Goal: Information Seeking & Learning: Learn about a topic

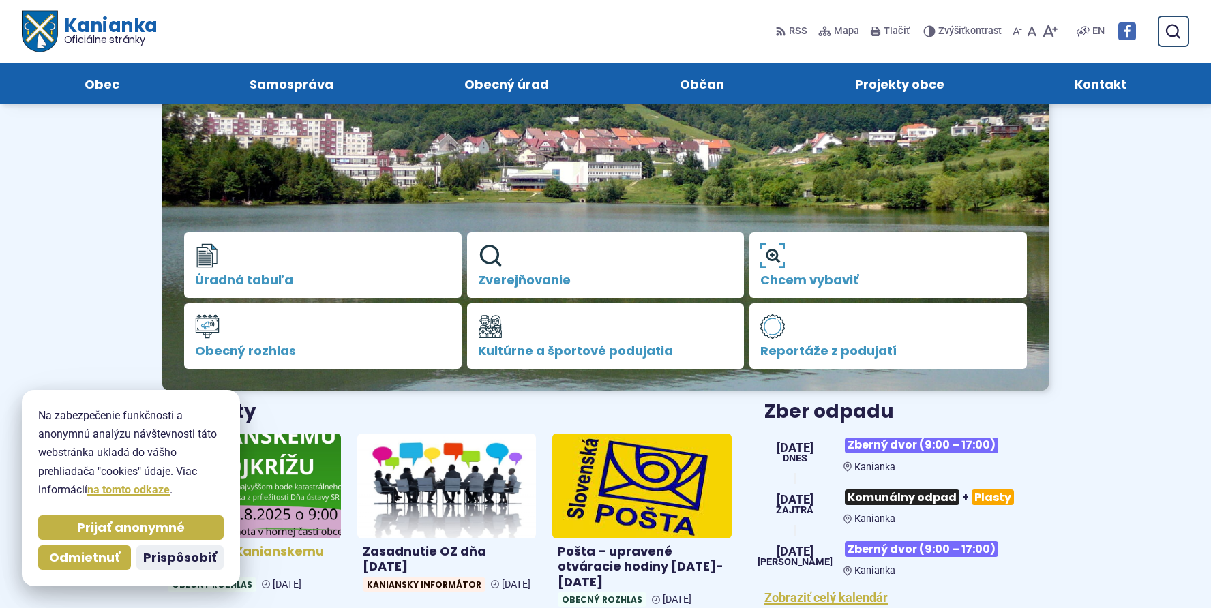
scroll to position [136, 0]
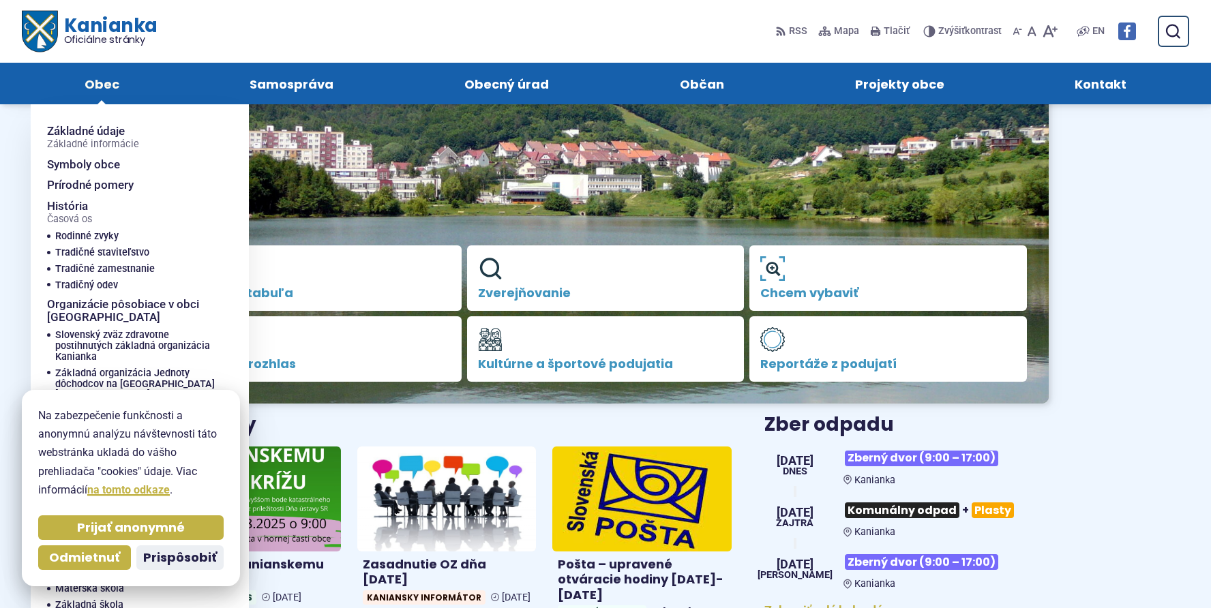
click at [104, 83] on span "Obec" at bounding box center [102, 84] width 35 height 42
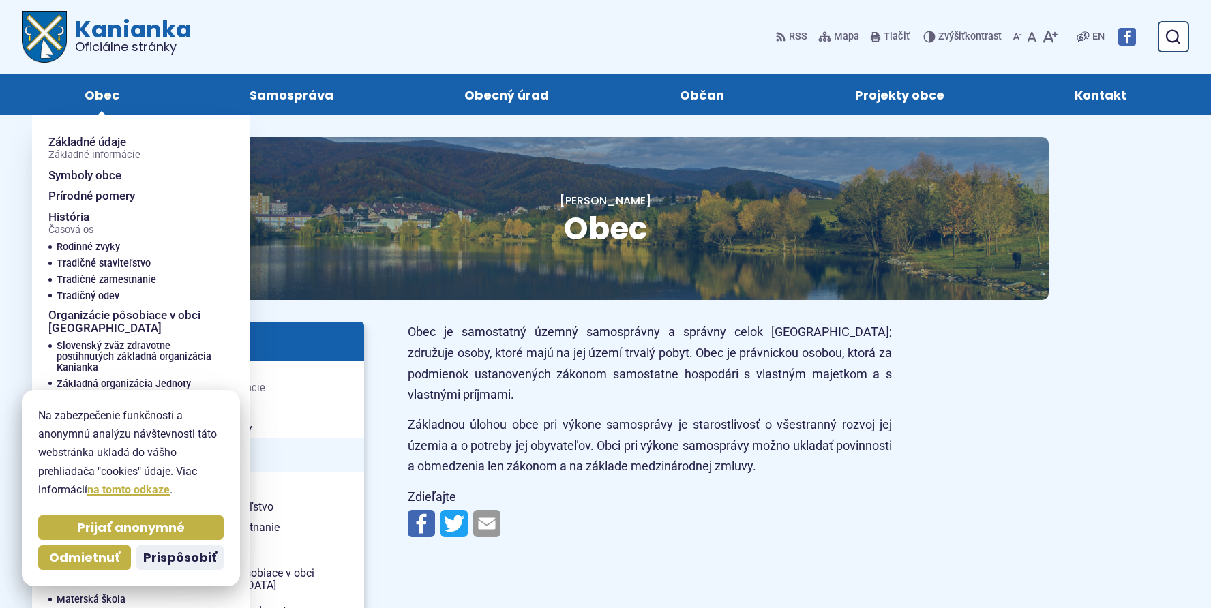
click at [100, 98] on span "Obec" at bounding box center [102, 95] width 35 height 42
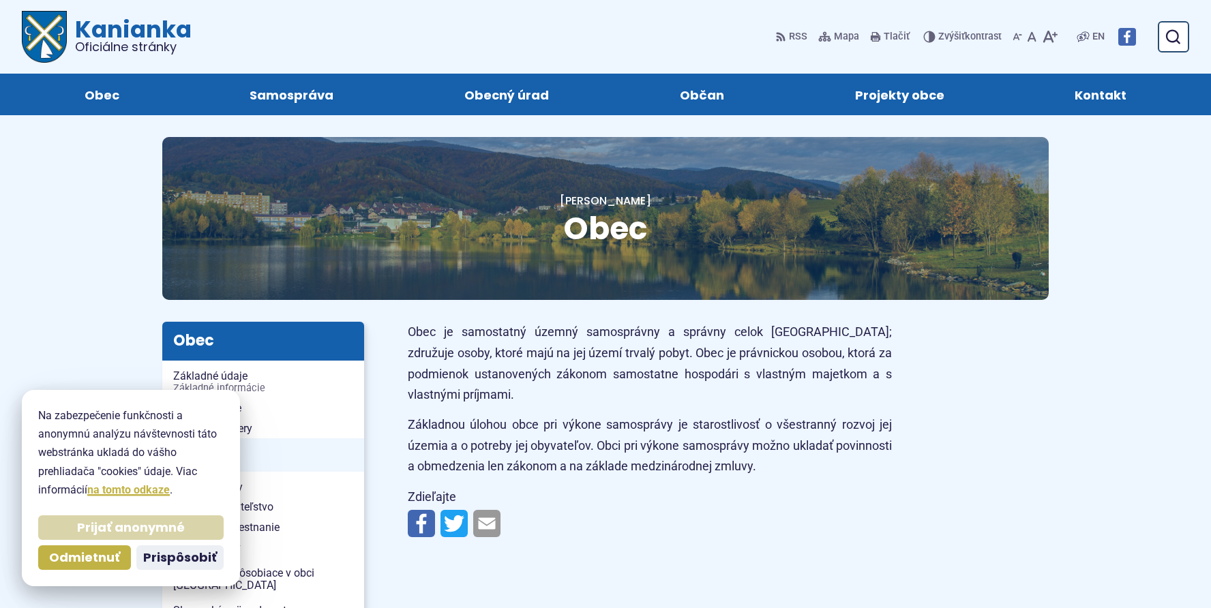
click at [149, 531] on span "Prijať anonymné" at bounding box center [131, 528] width 108 height 16
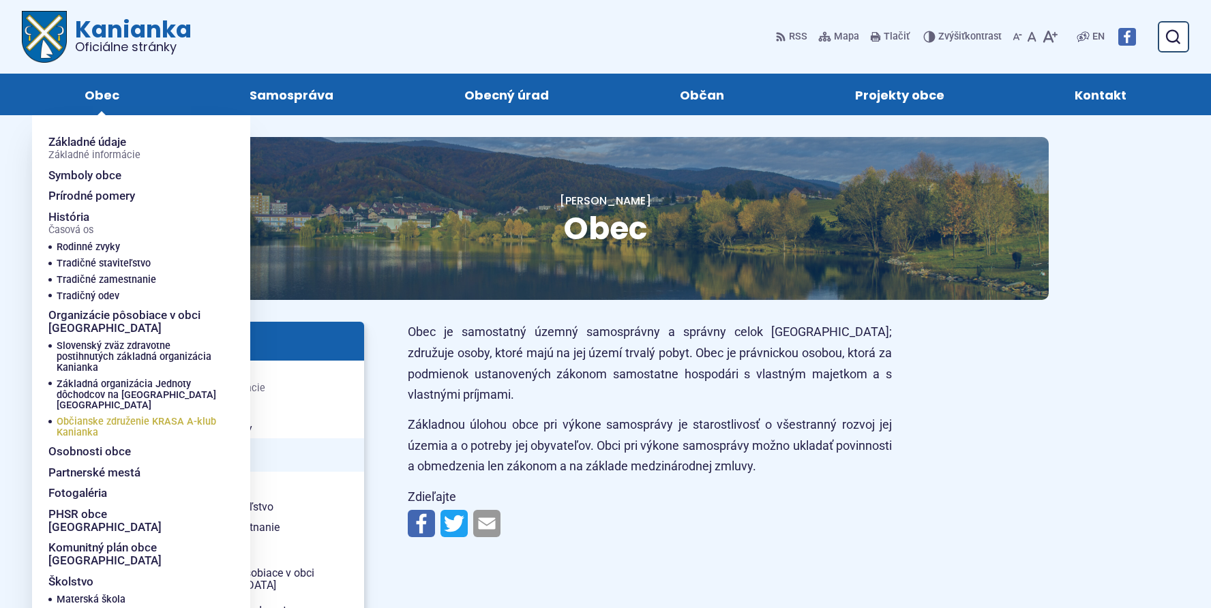
click at [81, 414] on span "Občianske združenie KRASA A-klub Kanianka" at bounding box center [137, 427] width 161 height 27
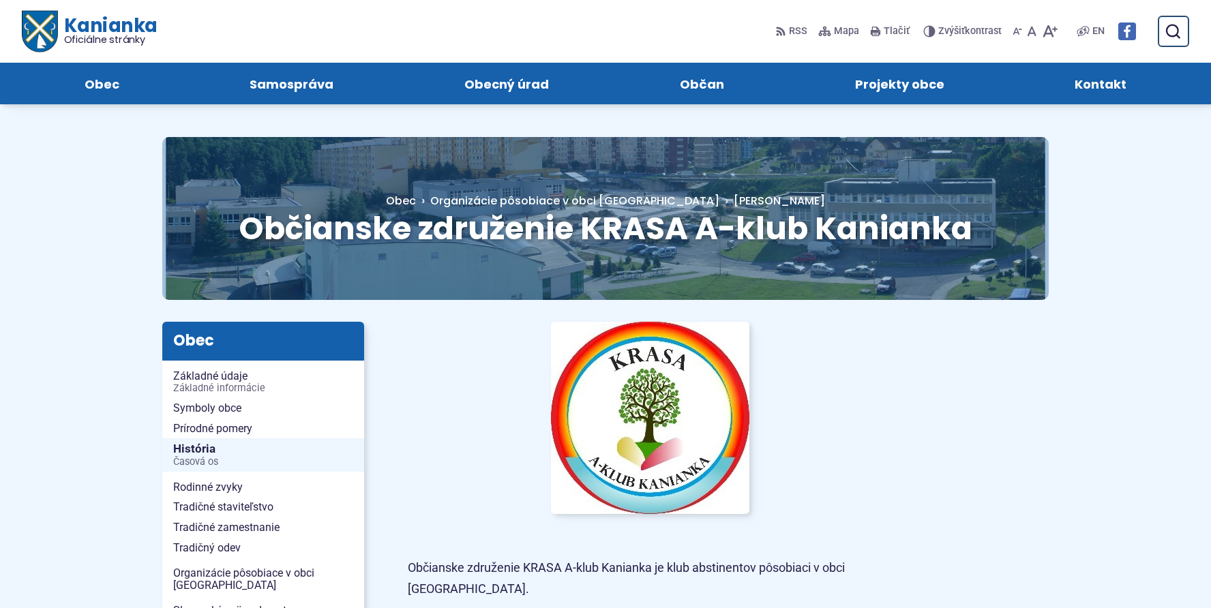
click at [1098, 81] on span "Kontakt" at bounding box center [1101, 84] width 52 height 42
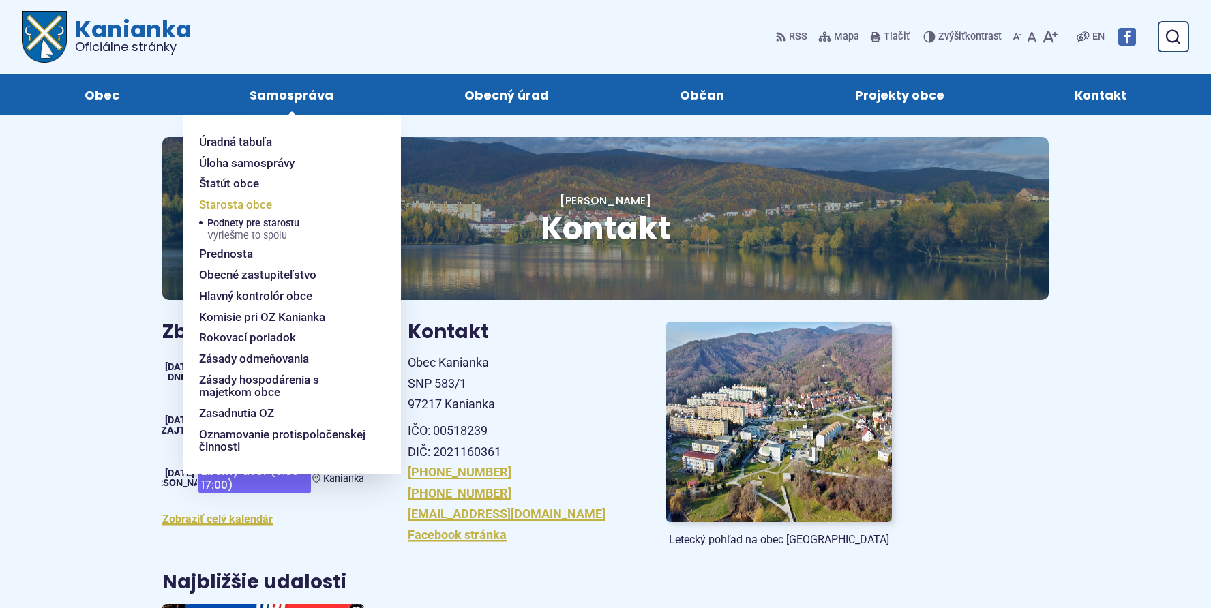
click at [220, 203] on span "Starosta obce" at bounding box center [235, 204] width 73 height 21
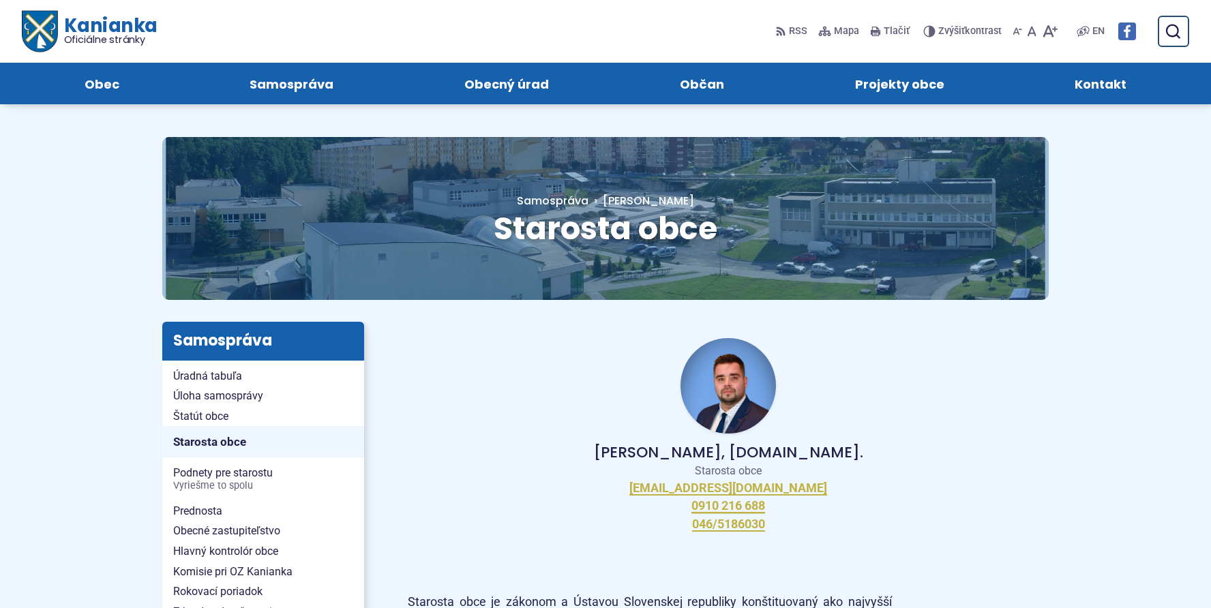
click at [1102, 80] on span "Kontakt" at bounding box center [1101, 84] width 52 height 42
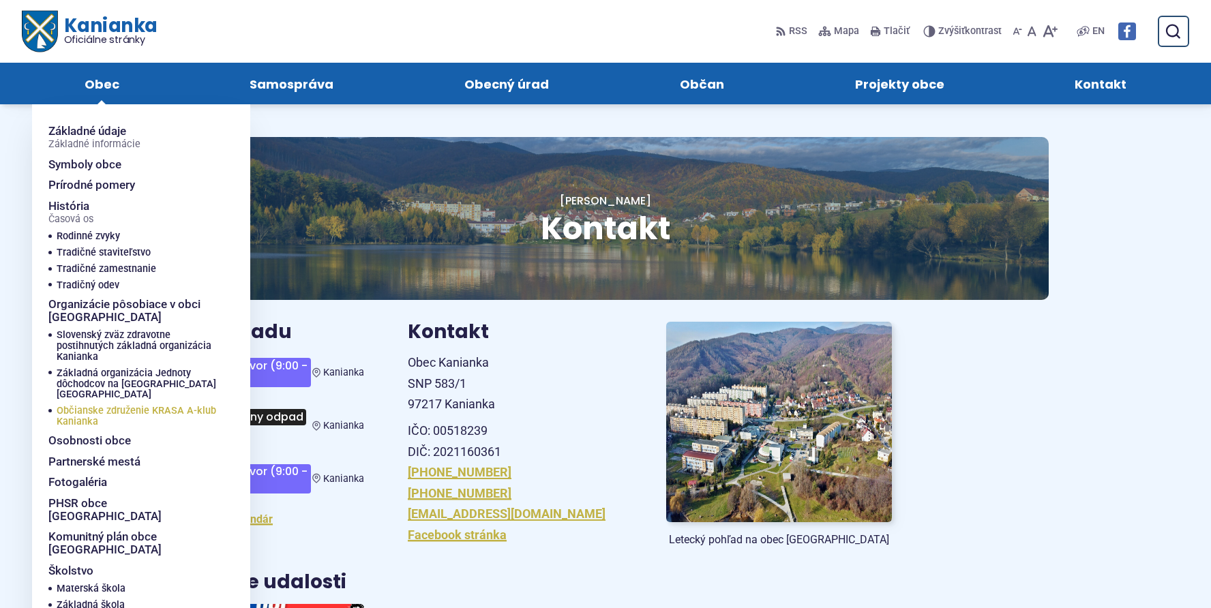
click at [94, 403] on span "Občianske združenie KRASA A-klub Kanianka" at bounding box center [137, 416] width 161 height 27
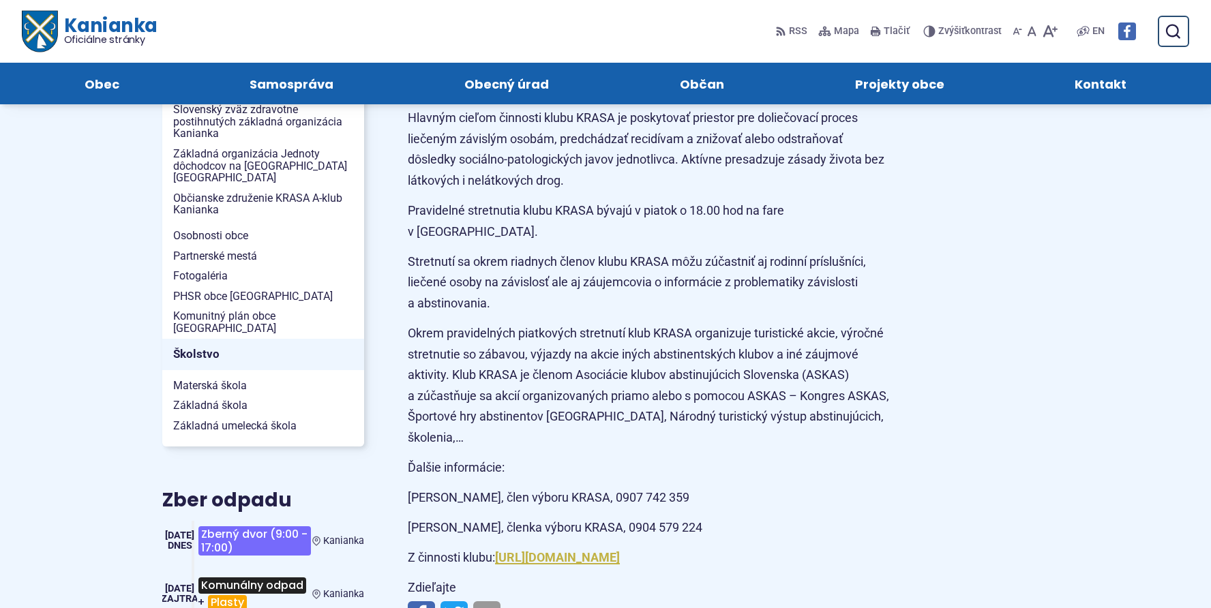
scroll to position [477, 0]
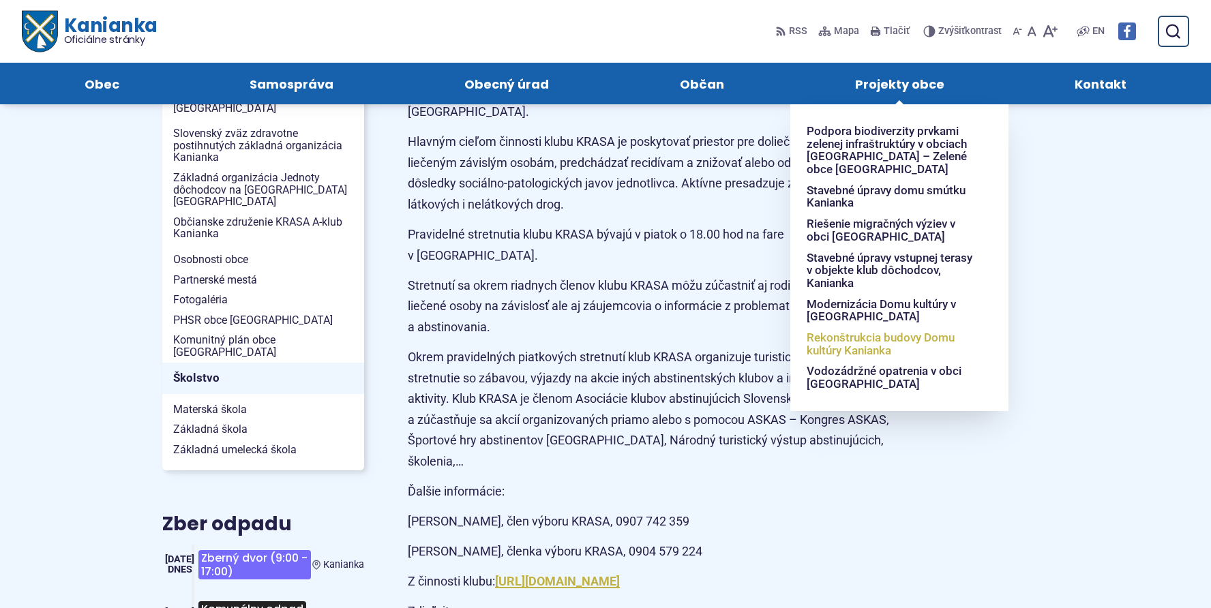
click at [846, 340] on span "Rekonštrukcia budovy Domu kultúry Kanianka" at bounding box center [891, 343] width 169 height 33
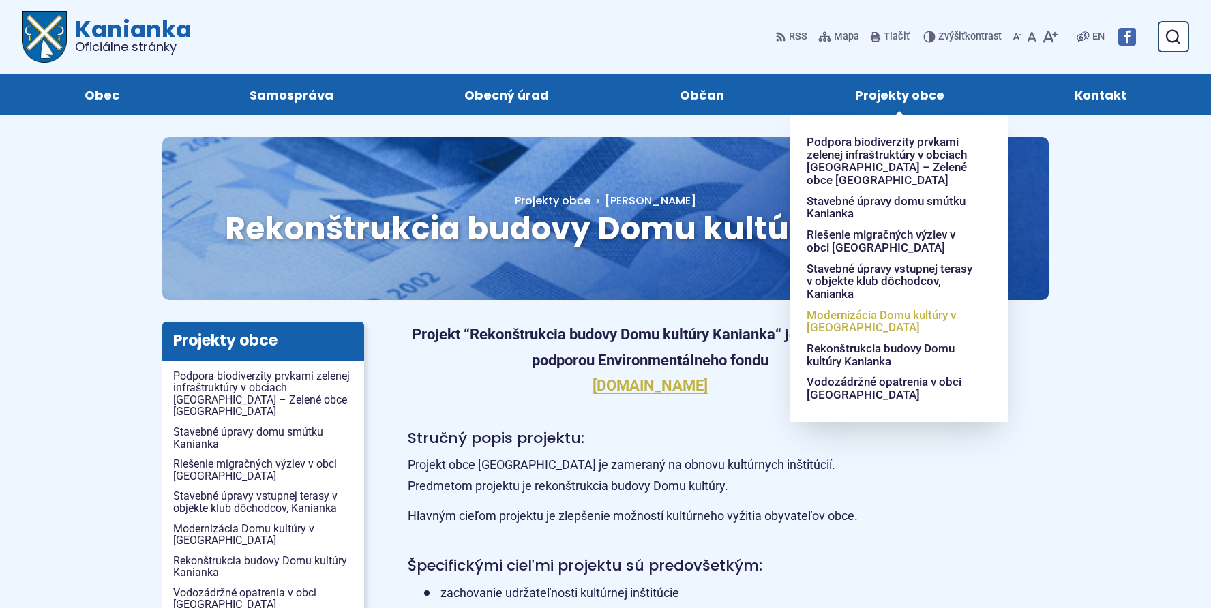
click at [849, 315] on span "Modernizácia Domu kultúry v [GEOGRAPHIC_DATA]" at bounding box center [891, 321] width 169 height 33
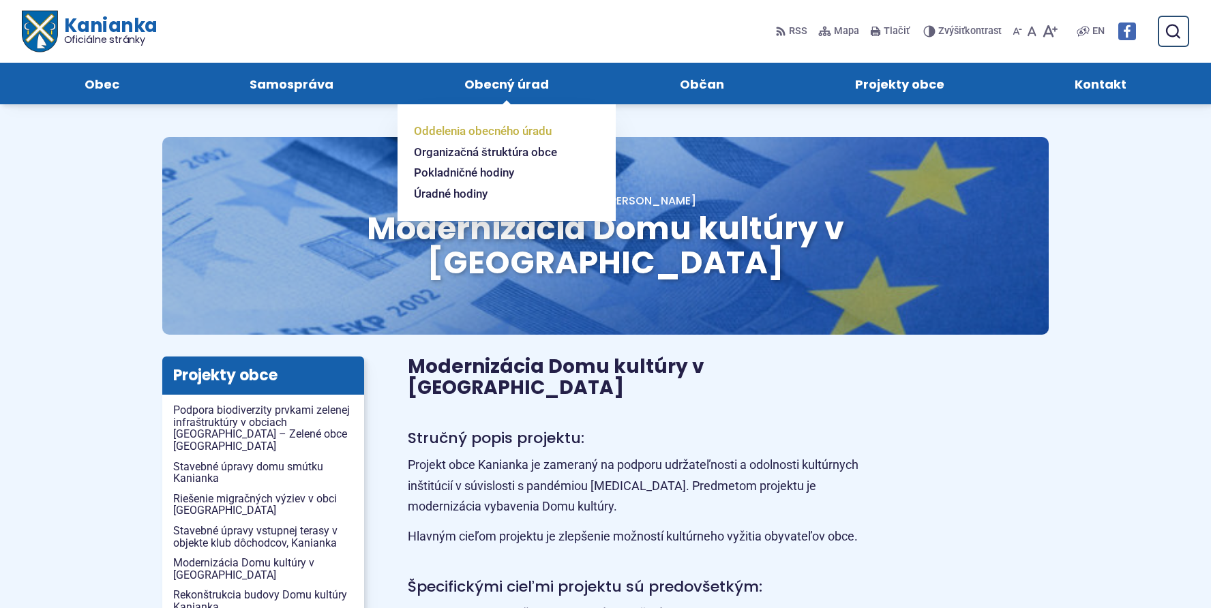
click at [492, 132] on span "Oddelenia obecného úradu" at bounding box center [483, 131] width 138 height 21
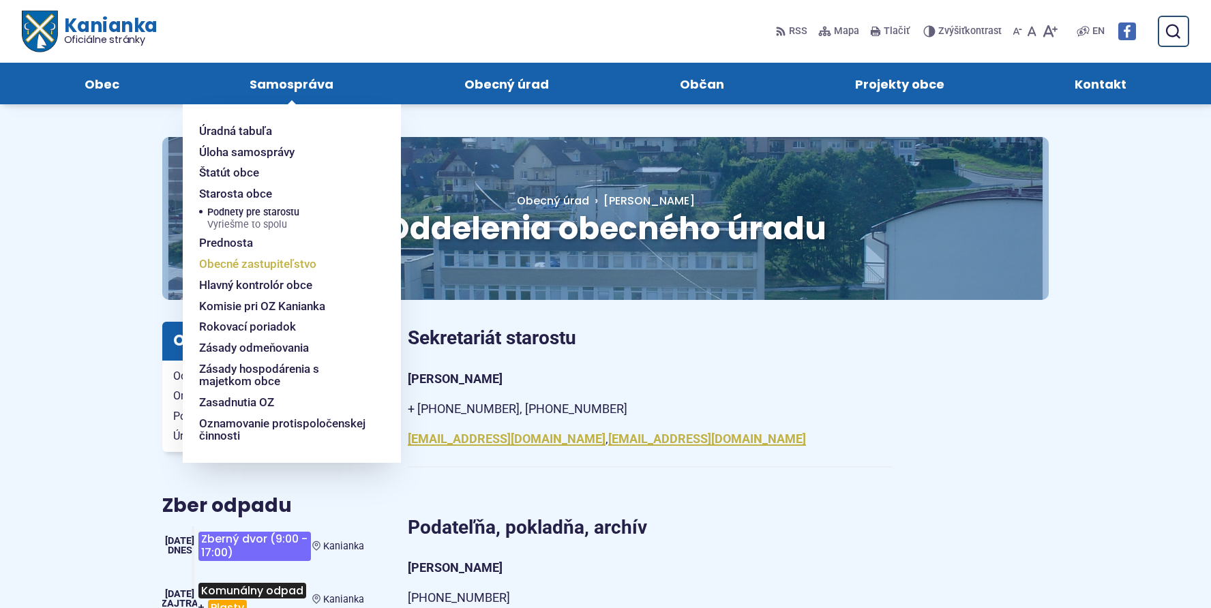
click at [252, 263] on span "Obecné zastupiteľstvo" at bounding box center [257, 264] width 117 height 21
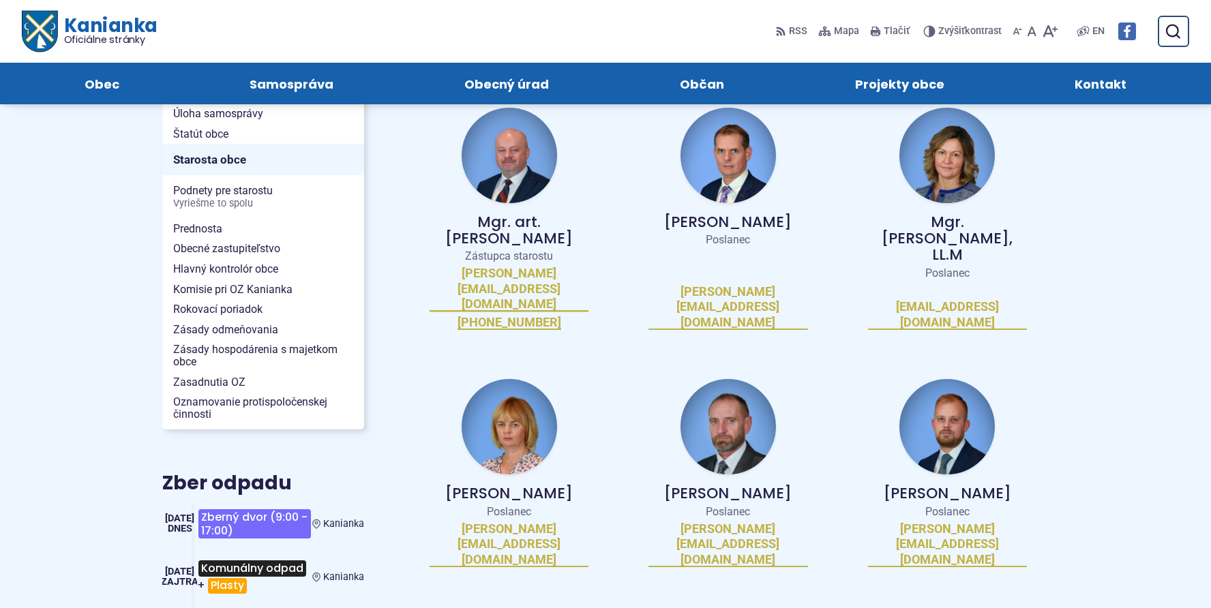
scroll to position [273, 0]
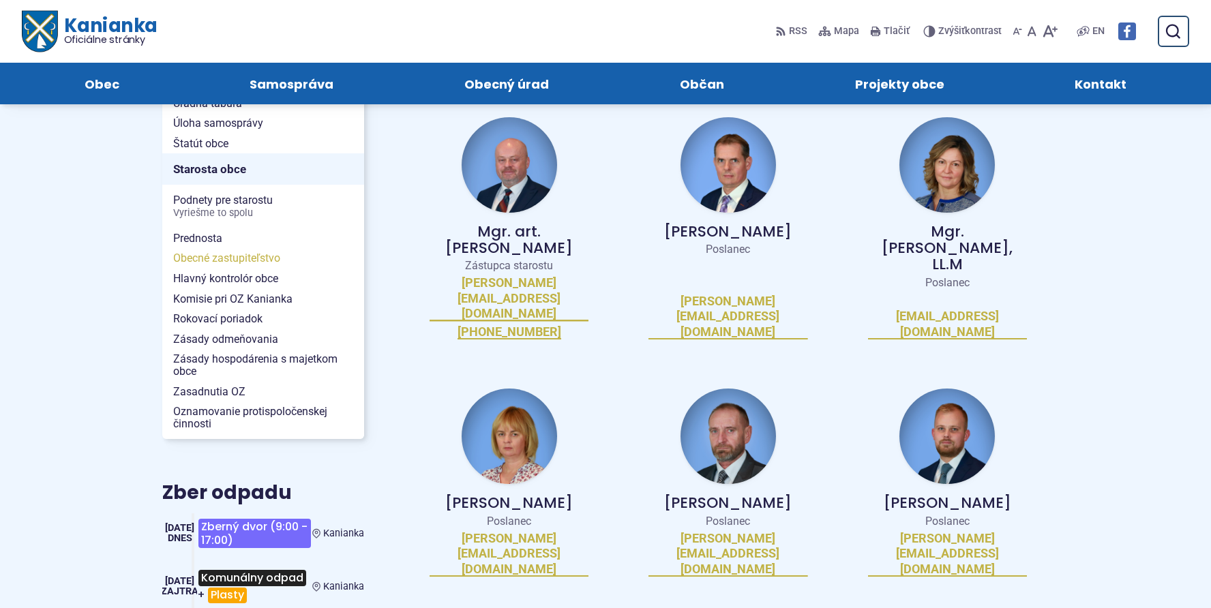
click at [225, 256] on span "Obecné zastupiteľstvo" at bounding box center [263, 258] width 180 height 20
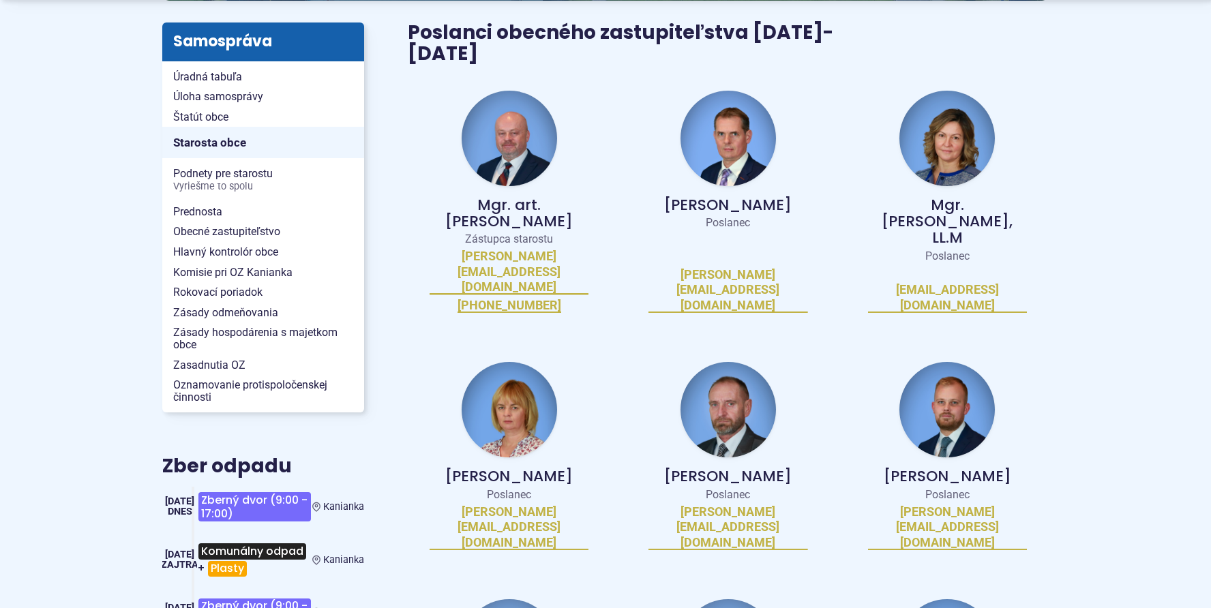
scroll to position [341, 0]
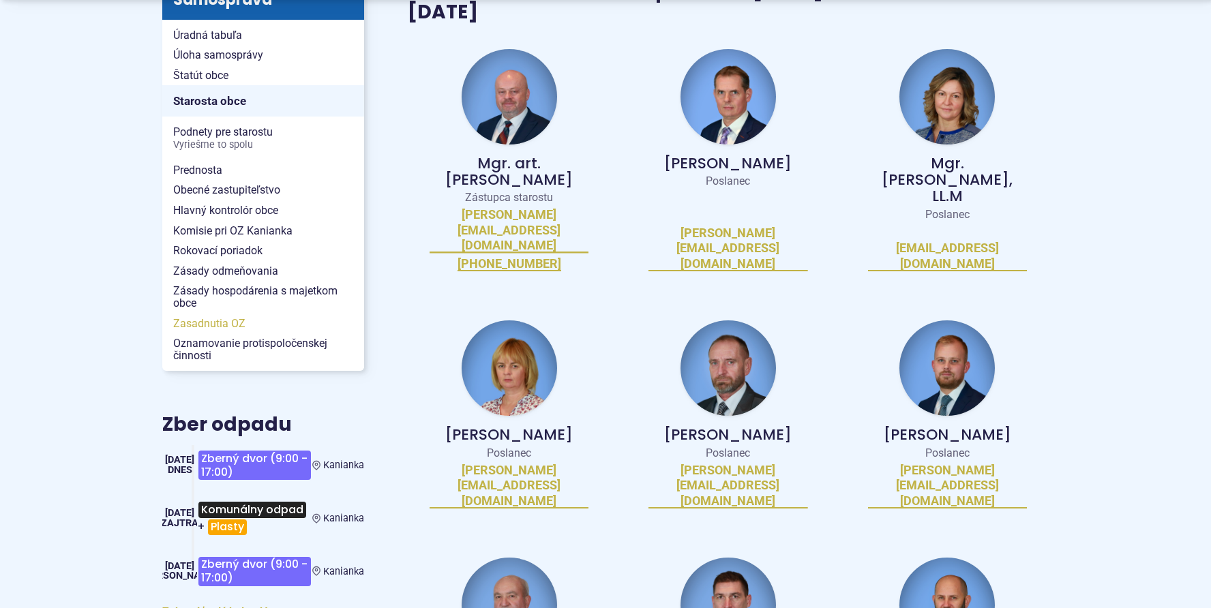
click at [219, 323] on span "Zasadnutia OZ" at bounding box center [263, 324] width 180 height 20
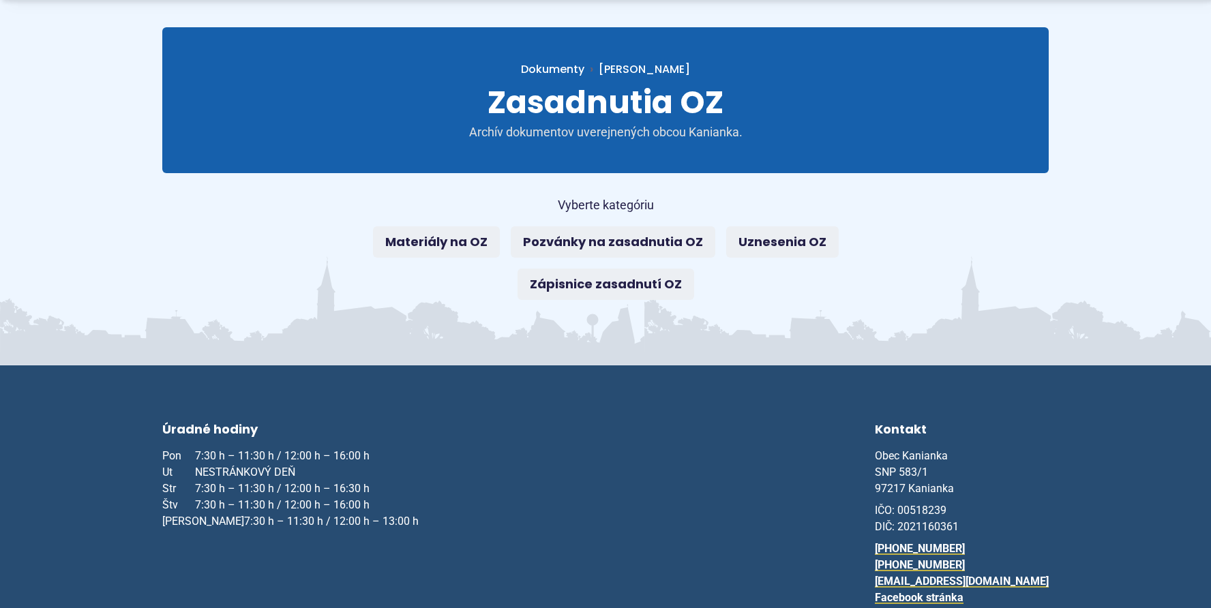
scroll to position [205, 0]
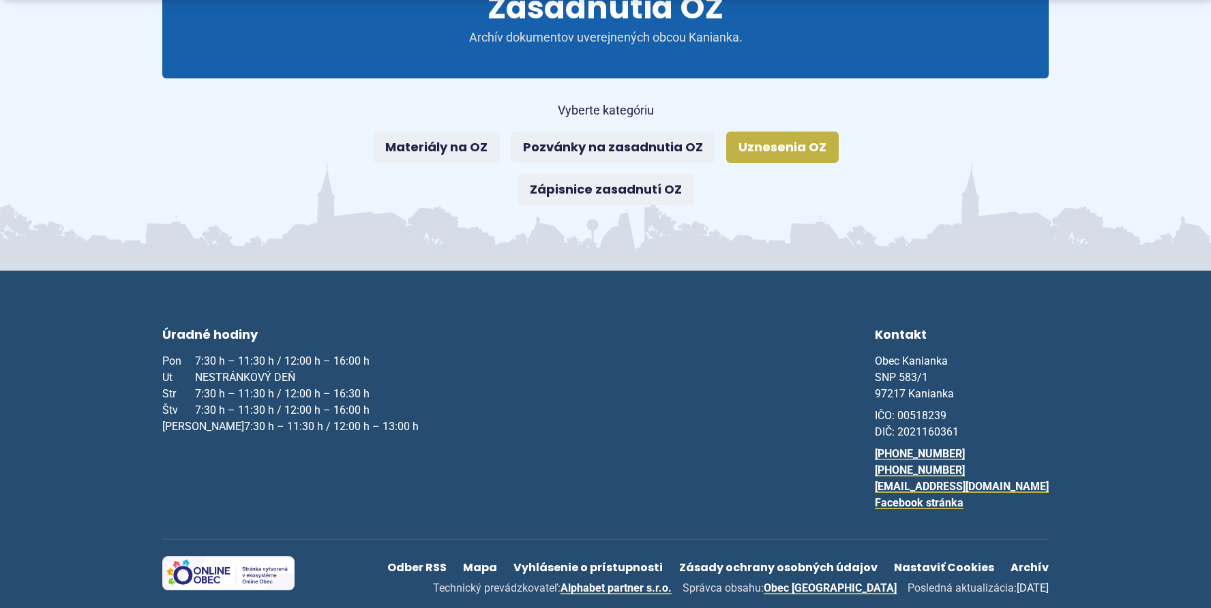
click at [758, 147] on link "Uznesenia OZ" at bounding box center [782, 147] width 113 height 31
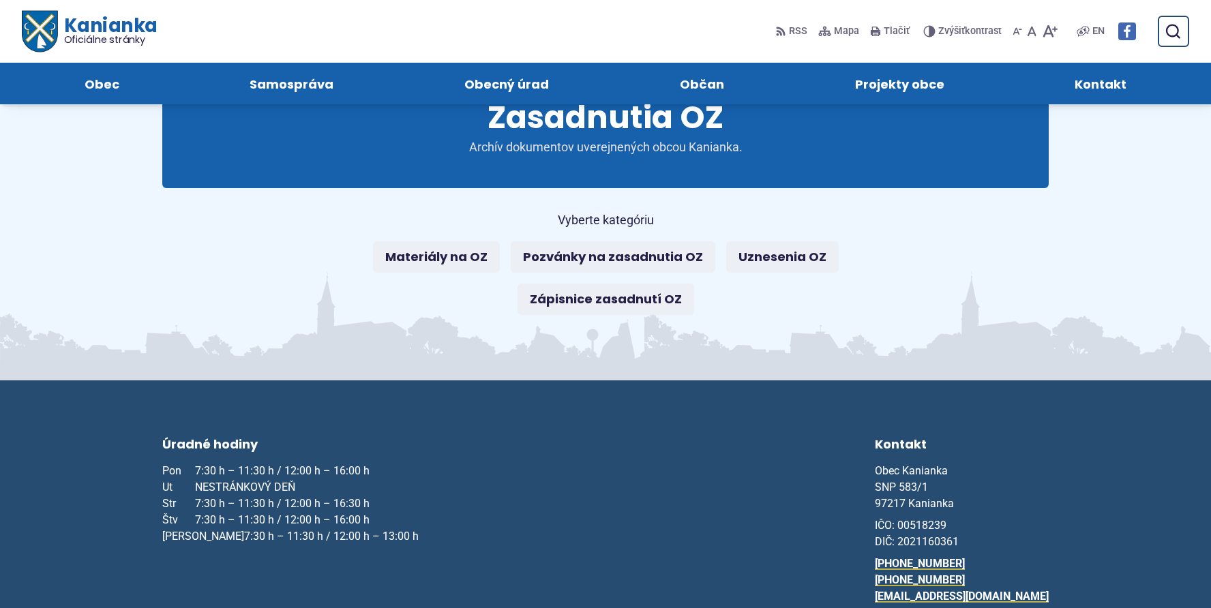
scroll to position [68, 0]
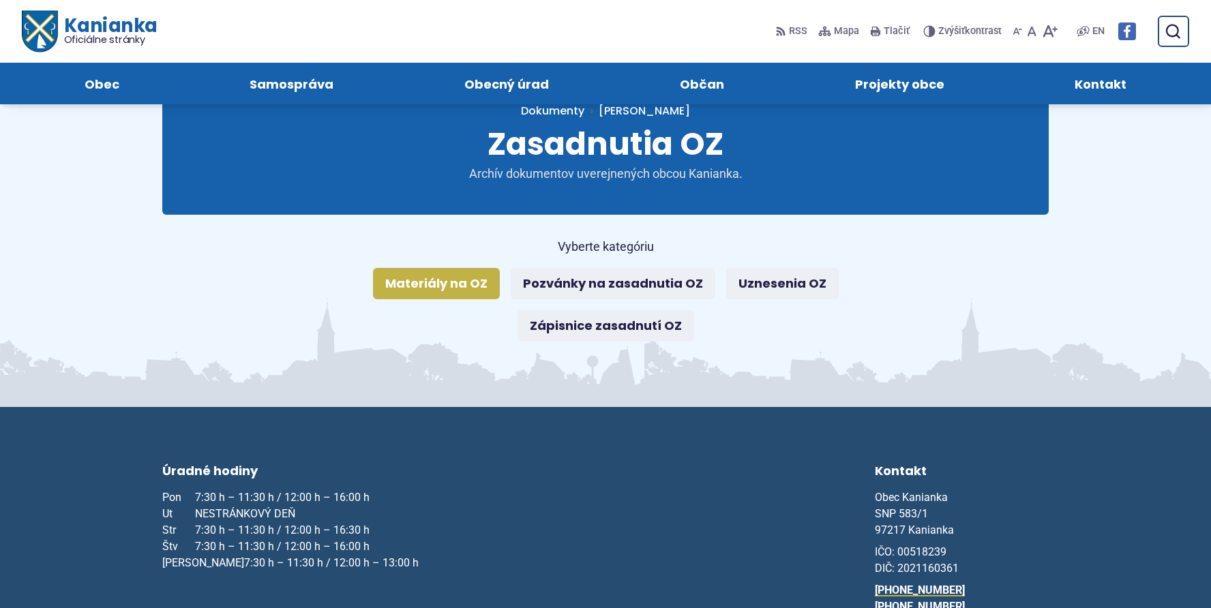
click at [461, 286] on link "Materiály na OZ" at bounding box center [436, 283] width 127 height 31
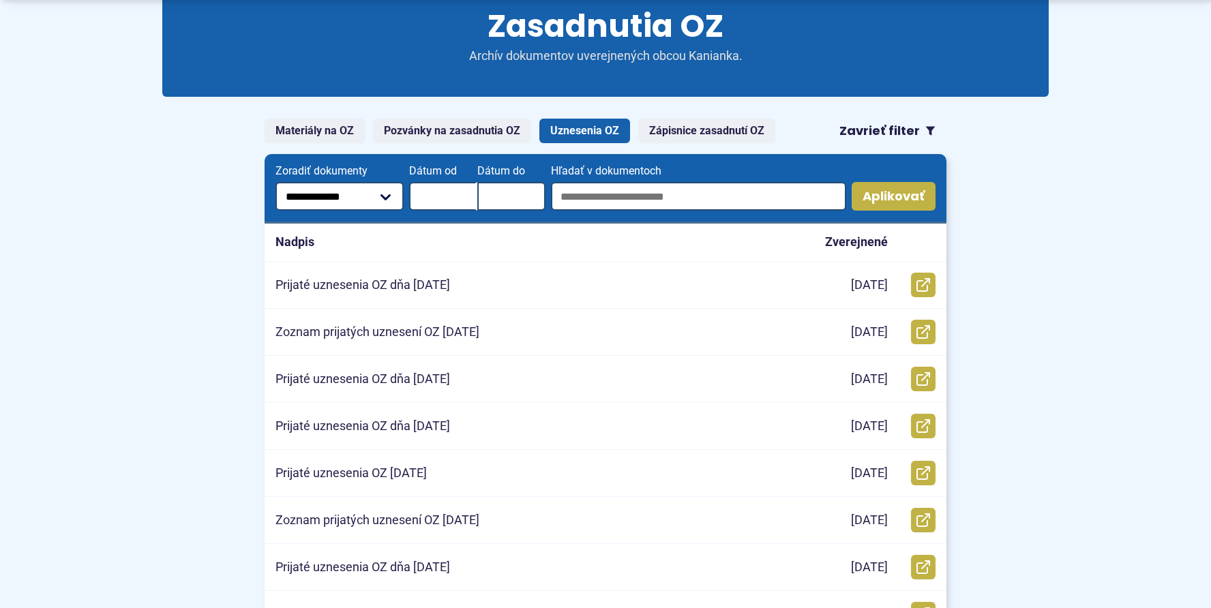
scroll to position [205, 0]
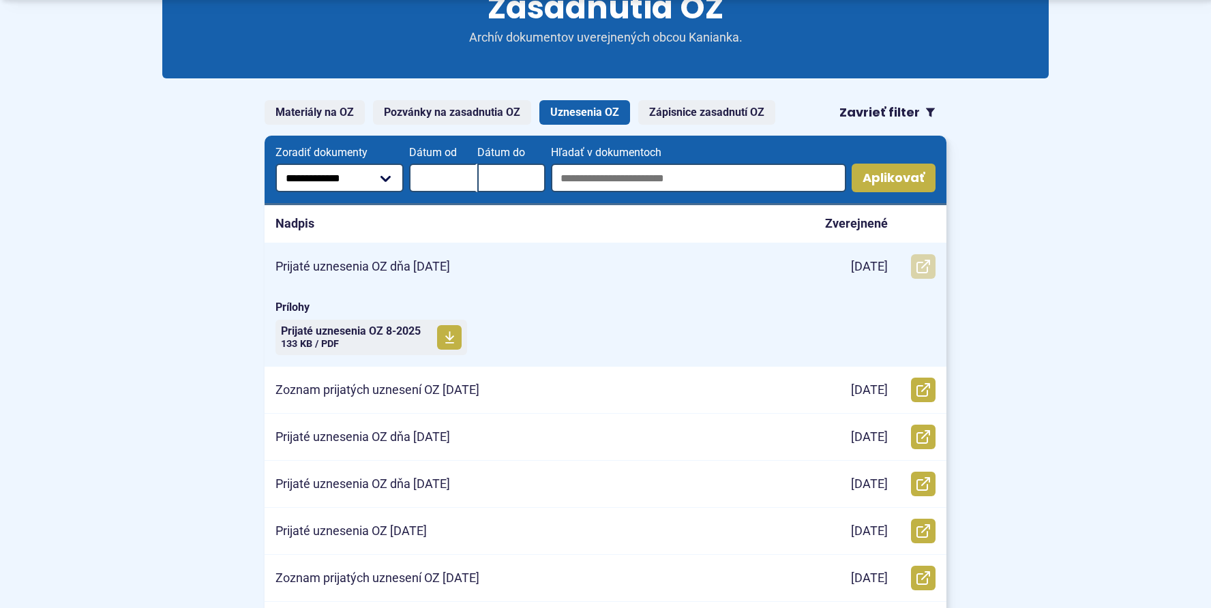
click at [922, 263] on use at bounding box center [924, 267] width 14 height 14
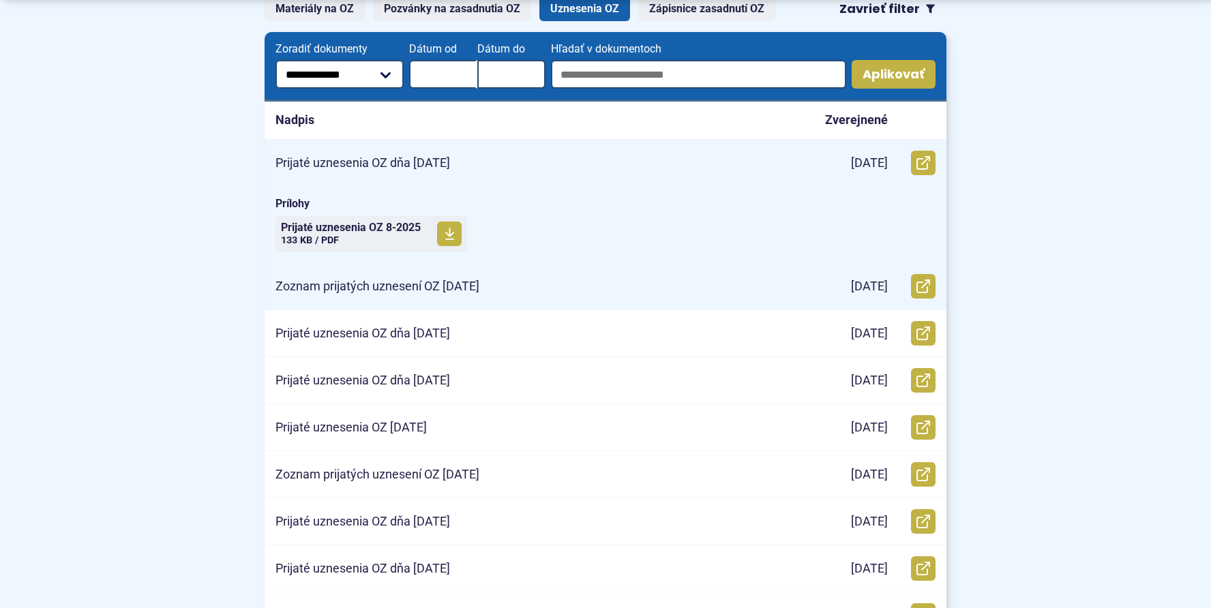
scroll to position [341, 0]
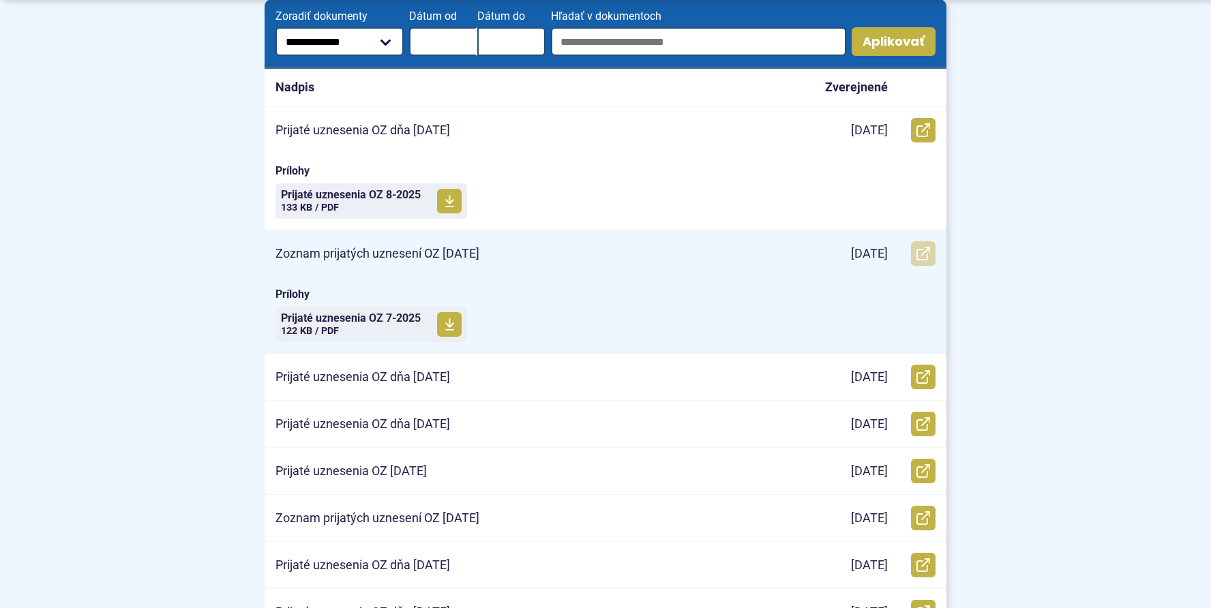
click at [929, 254] on icon at bounding box center [924, 254] width 14 height 14
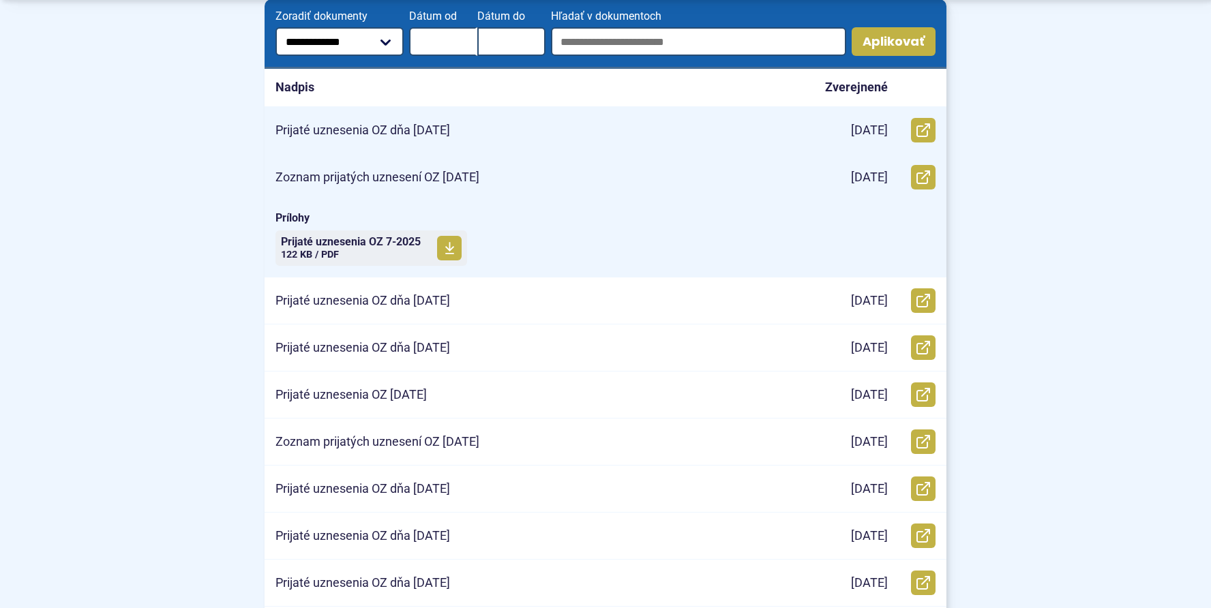
scroll to position [0, 0]
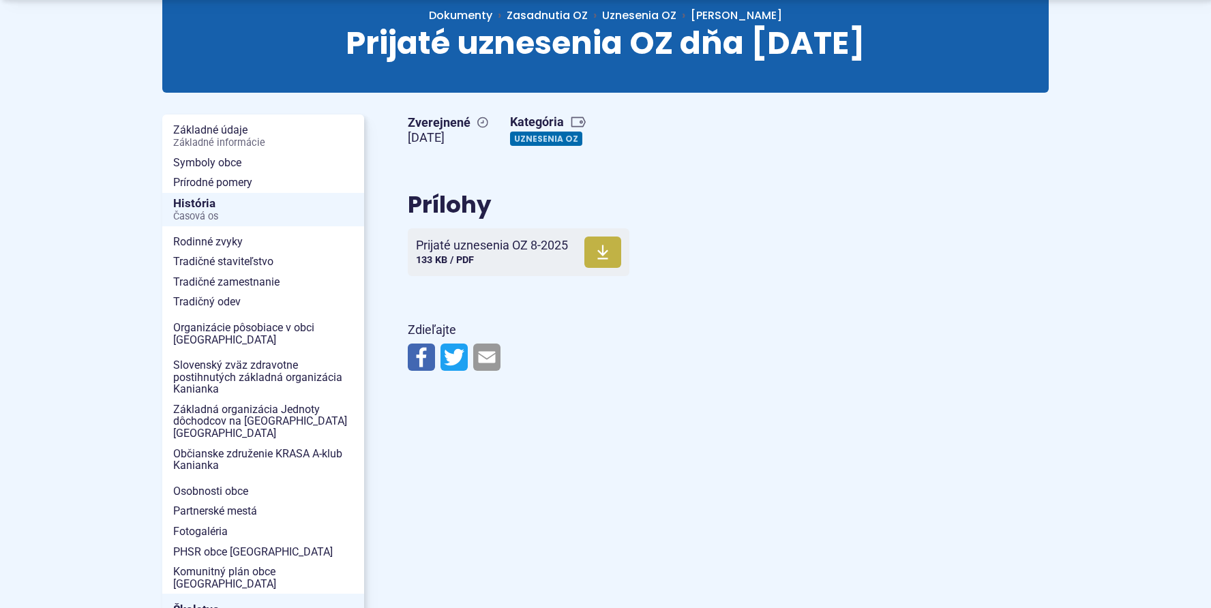
scroll to position [205, 0]
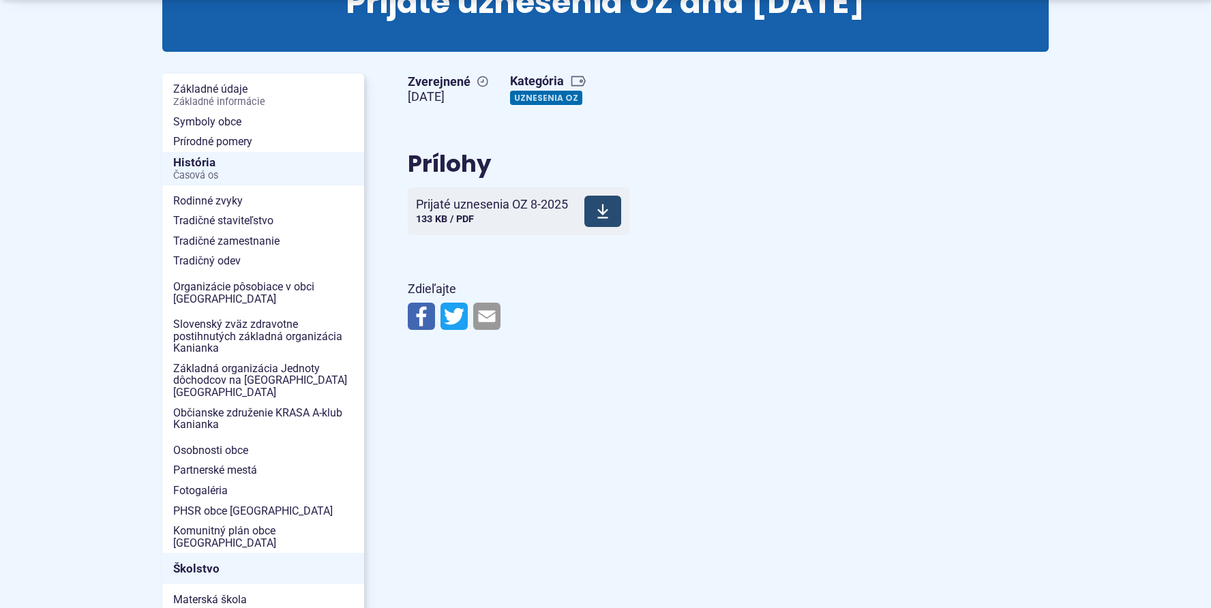
click at [518, 203] on span "Prijaté uznesenia OZ 8-2025" at bounding box center [492, 205] width 152 height 14
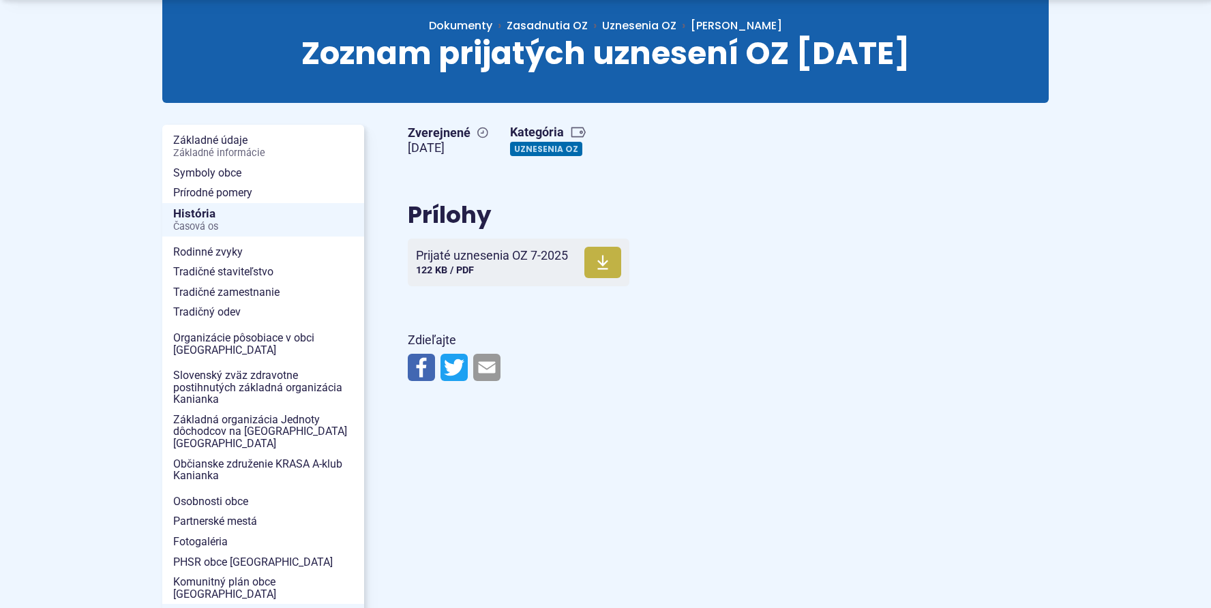
scroll to position [205, 0]
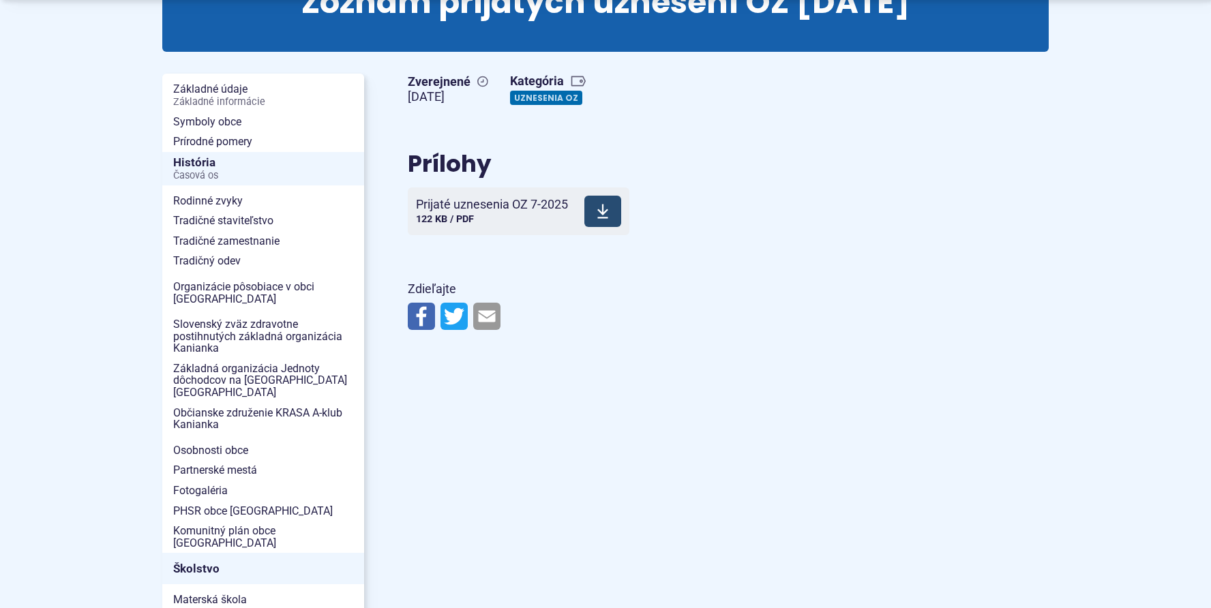
click at [522, 209] on span "Prijaté uznesenia OZ 7-2025" at bounding box center [492, 205] width 152 height 14
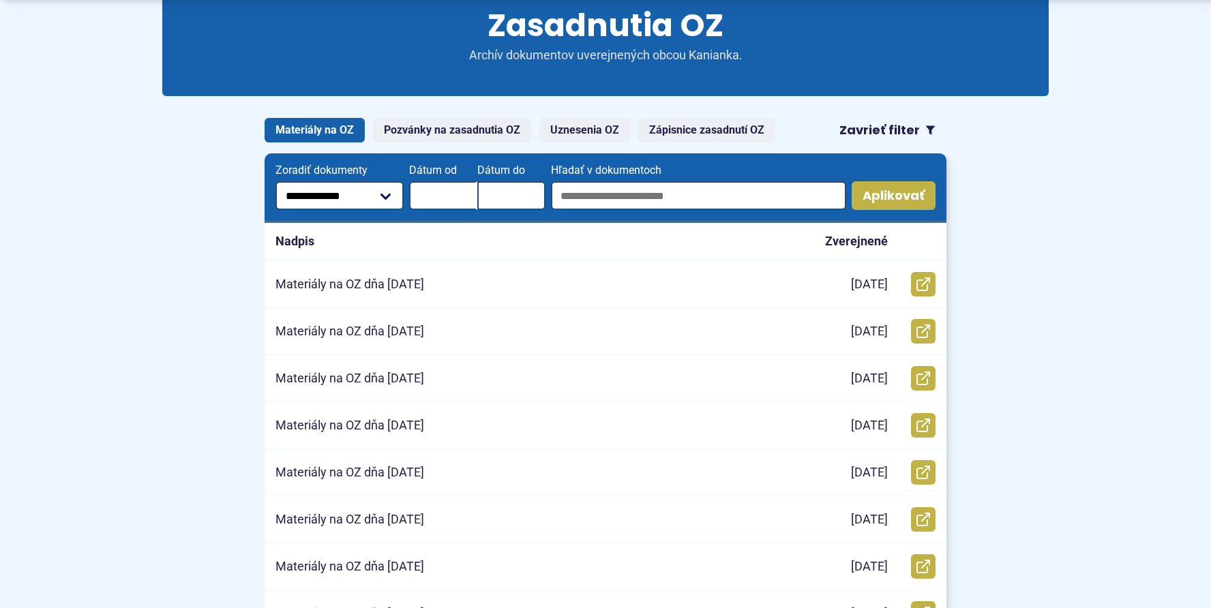
scroll to position [205, 0]
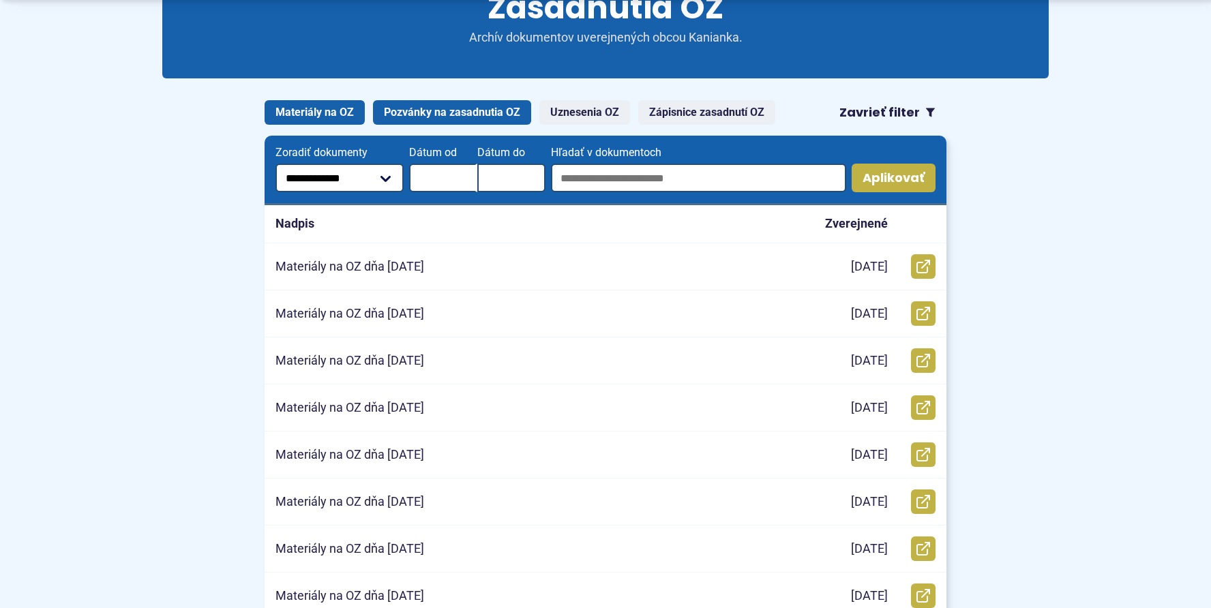
click at [440, 110] on link "Pozvánky na zasadnutia OZ" at bounding box center [452, 112] width 158 height 25
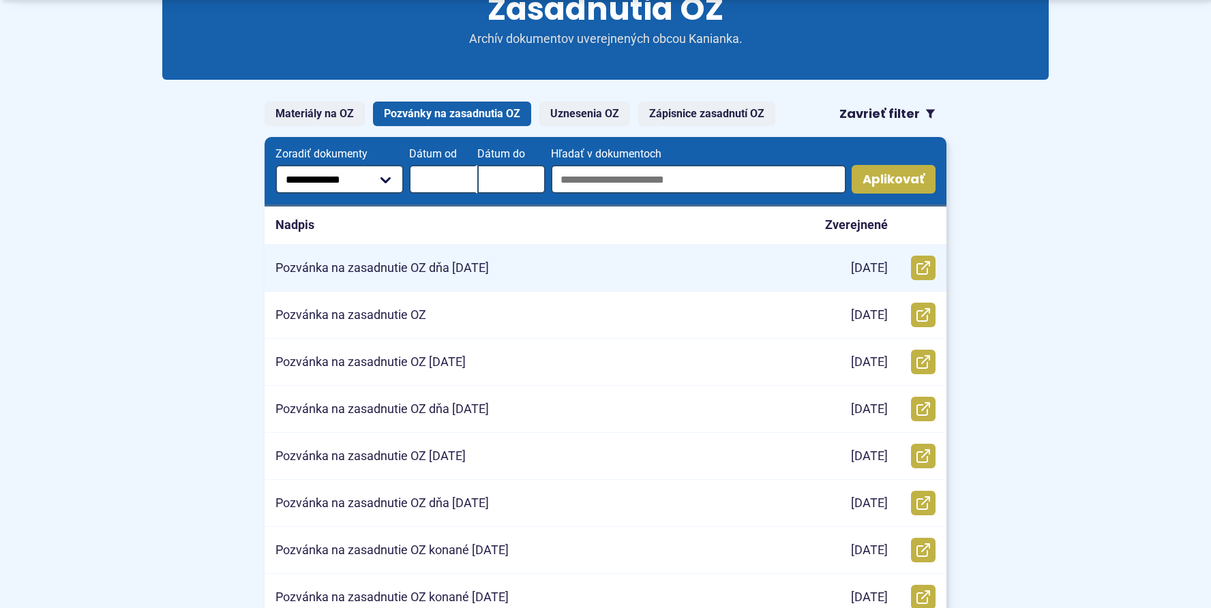
scroll to position [205, 0]
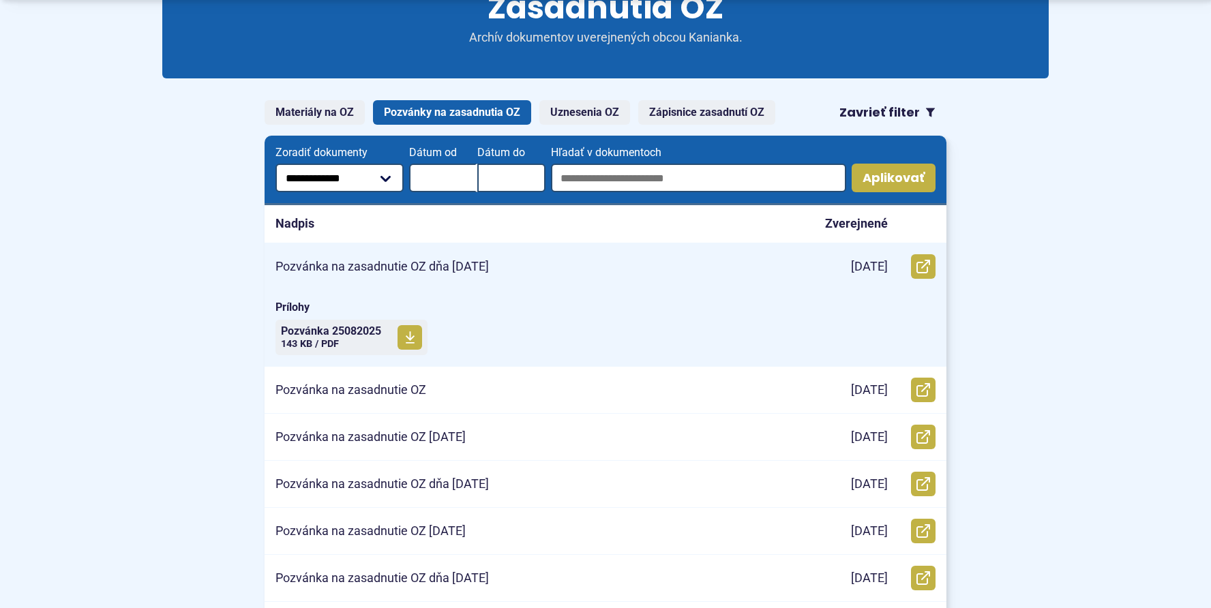
click at [486, 268] on p "Pozvánka na zasadnutie OZ dňa [DATE]" at bounding box center [382, 267] width 213 height 16
click at [337, 329] on span "Pozvánka 25082025" at bounding box center [331, 331] width 100 height 11
